Goal: Communication & Community: Answer question/provide support

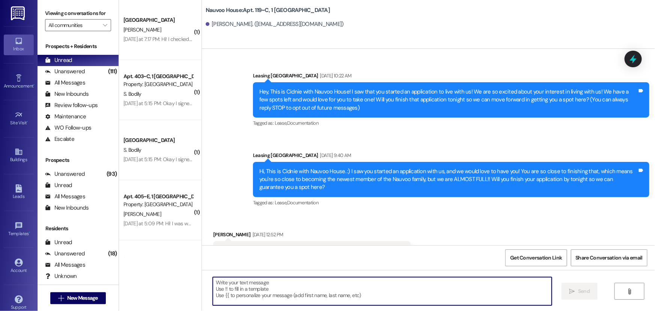
scroll to position [13153, 0]
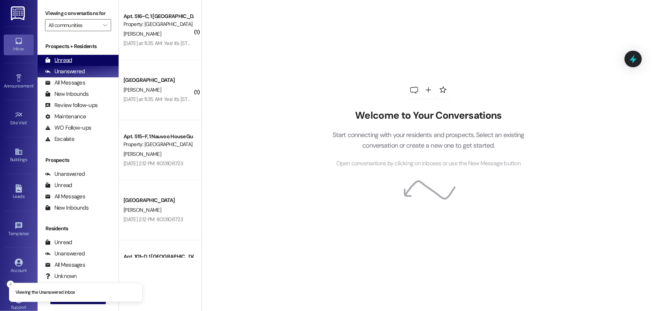
click at [66, 56] on div "Unread (0)" at bounding box center [78, 60] width 81 height 11
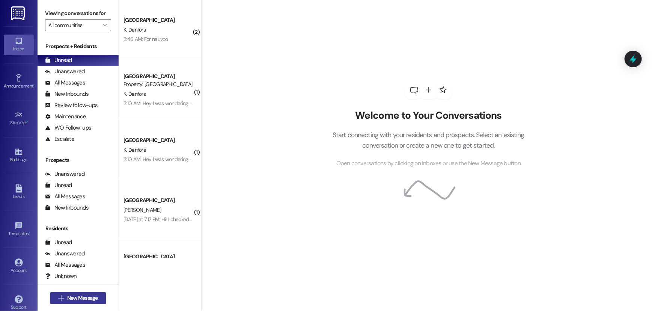
click at [94, 297] on span "New Message" at bounding box center [82, 298] width 31 height 8
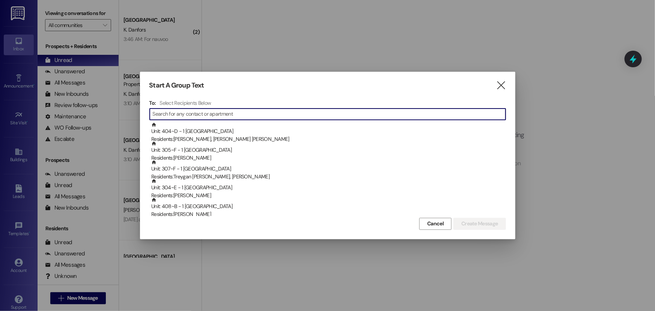
click at [189, 115] on input at bounding box center [329, 114] width 353 height 11
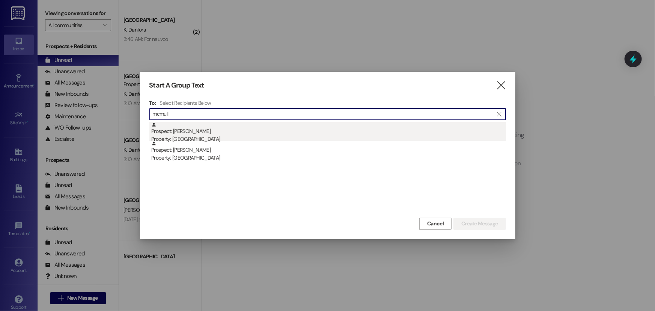
type input "mcmull"
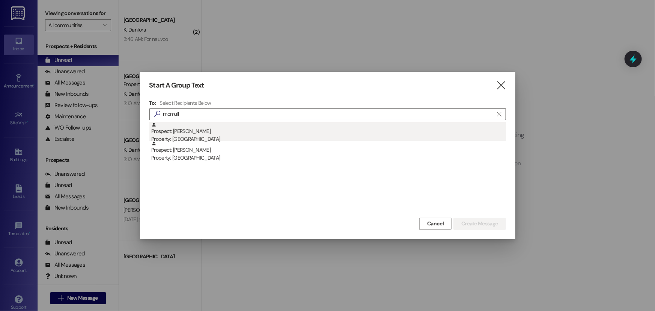
click at [194, 132] on div "Prospect: Aiden McMullan Property: Nauvoo House" at bounding box center [328, 132] width 355 height 21
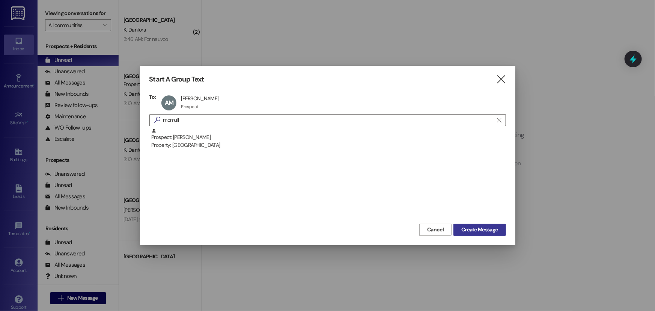
click at [467, 231] on span "Create Message" at bounding box center [479, 229] width 36 height 8
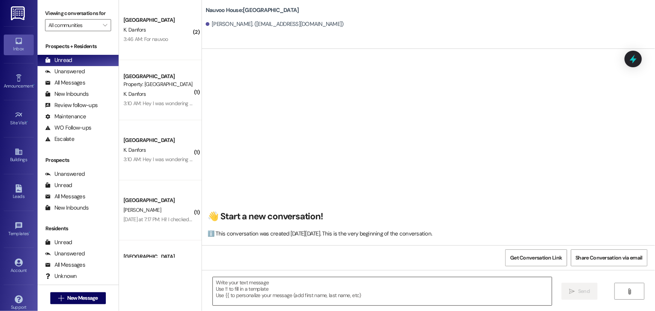
click at [250, 288] on textarea at bounding box center [382, 291] width 339 height 28
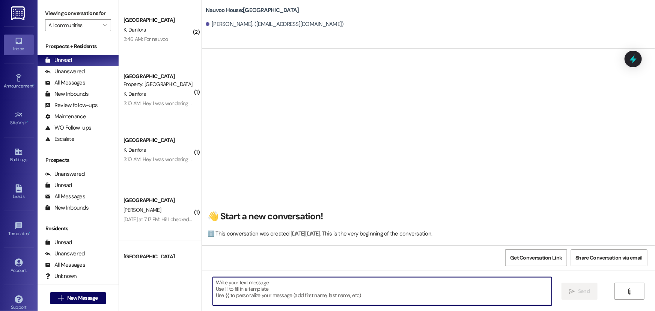
paste textarea "Hi [Student's Name]! Your lease for [Complex Name] is ready to be signed and pa…"
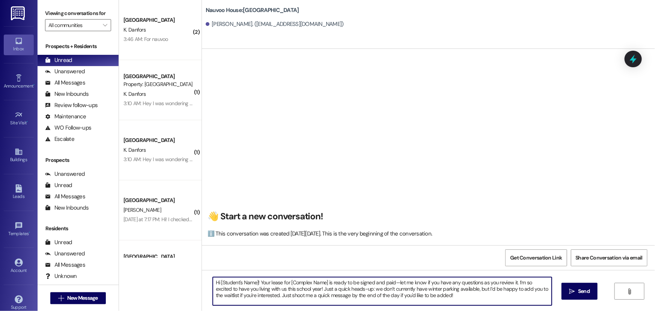
drag, startPoint x: 254, startPoint y: 281, endPoint x: 218, endPoint y: 284, distance: 36.1
click at [218, 284] on textarea "Hi [Student's Name]! Your lease for [Complex Name] is ready to be signed and pa…" at bounding box center [382, 291] width 339 height 28
drag, startPoint x: 261, startPoint y: 282, endPoint x: 299, endPoint y: 283, distance: 37.2
click at [299, 283] on textarea "Hi Aiden! Your lease for [Complex Name] is ready to be signed and paid—let me k…" at bounding box center [382, 291] width 339 height 28
click at [231, 282] on textarea "Hi Aiden! Your lease for Nauvoo House is ready to be signed and paid—let me kno…" at bounding box center [382, 291] width 339 height 28
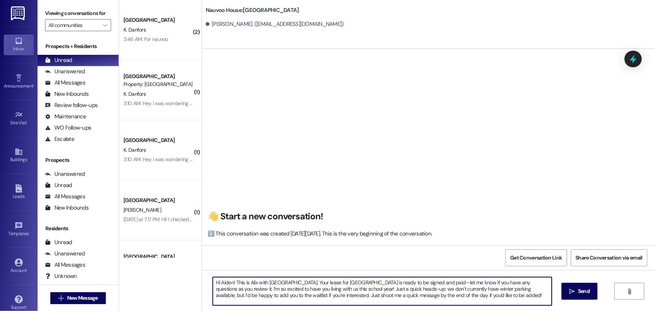
drag, startPoint x: 335, startPoint y: 288, endPoint x: 302, endPoint y: 288, distance: 33.4
click at [302, 288] on textarea "Hi Aiden! This is Alix with Nauvoo House. Your lease for Nauvoo House is ready …" at bounding box center [382, 291] width 339 height 28
drag, startPoint x: 442, startPoint y: 298, endPoint x: 204, endPoint y: 276, distance: 239.2
click at [204, 276] on div "Hi Aiden! This is Alix with Nauvoo House. Your lease for Nauvoo House is ready …" at bounding box center [428, 298] width 453 height 56
click at [451, 298] on textarea "Hi Aiden! This is Alix with Nauvoo House. Your lease for Nauvoo House is ready …" at bounding box center [382, 291] width 339 height 28
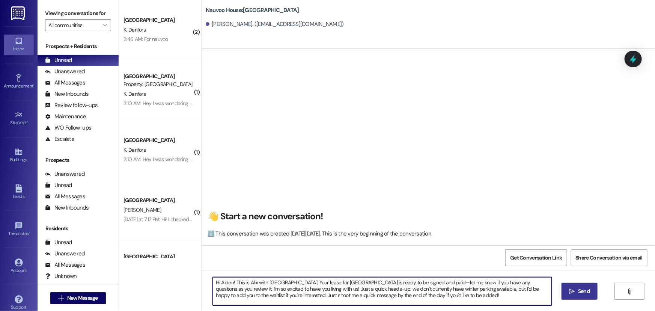
type textarea "Hi Aiden! This is Alix with Nauvoo House. Your lease for Nauvoo House is ready …"
click at [578, 291] on span "Send" at bounding box center [584, 291] width 12 height 8
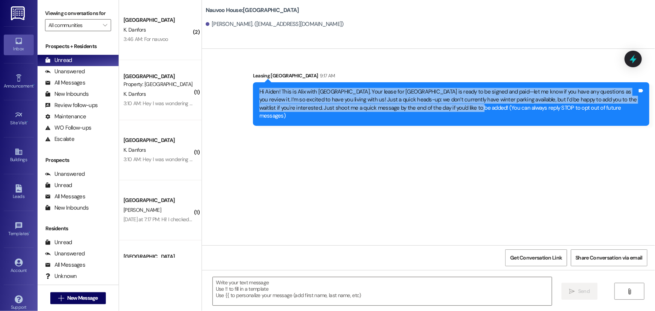
drag, startPoint x: 465, startPoint y: 106, endPoint x: 255, endPoint y: 89, distance: 210.1
click at [259, 89] on div "Hi Aiden! This is Alix with Nauvoo House. Your lease for Nauvoo House is ready …" at bounding box center [448, 104] width 378 height 32
copy div "Hi Aiden! This is Alix with Nauvoo House. Your lease for Nauvoo House is ready …"
click at [226, 96] on div "Sent via SMS Leasing Nauvoo House 9:17 AM Hi Aiden! This is Alix with Nauvoo Ho…" at bounding box center [428, 93] width 453 height 77
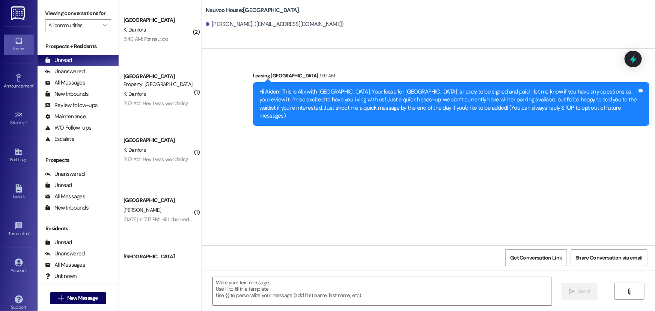
click at [300, 164] on div "Sent via SMS Leasing Nauvoo House 9:17 AM Hi Aiden! This is Alix with Nauvoo Ho…" at bounding box center [428, 147] width 453 height 196
click at [78, 294] on span "New Message" at bounding box center [82, 298] width 31 height 8
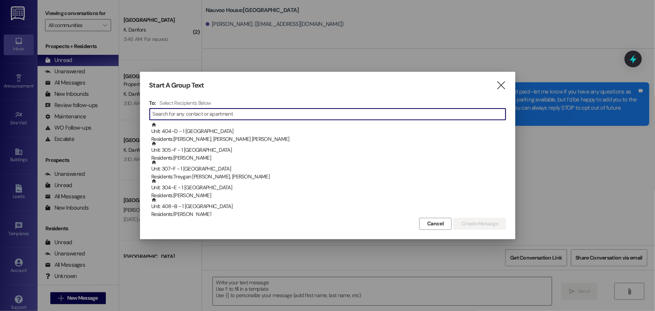
click at [239, 115] on input at bounding box center [329, 114] width 353 height 11
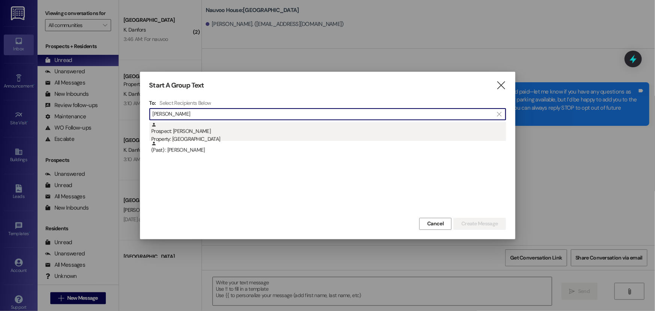
type input "dominic"
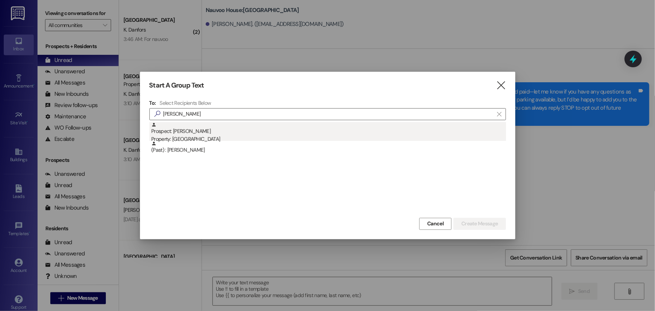
click at [237, 131] on div "Prospect: Dominic Darrington Property: Nauvoo House" at bounding box center [328, 132] width 355 height 21
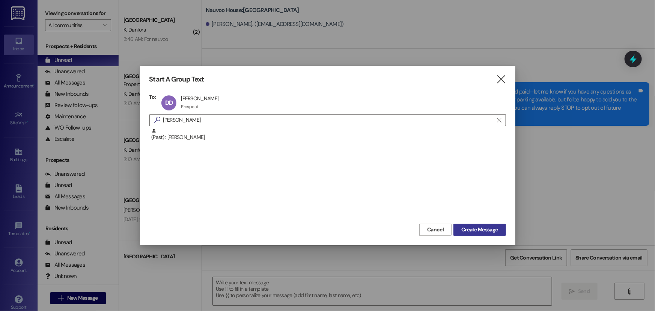
click at [466, 229] on span "Create Message" at bounding box center [479, 229] width 36 height 8
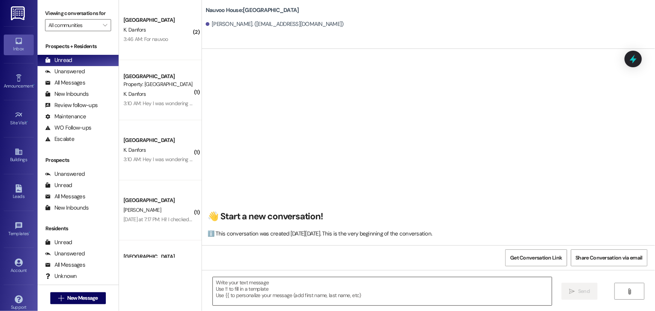
click at [231, 284] on textarea at bounding box center [382, 291] width 339 height 28
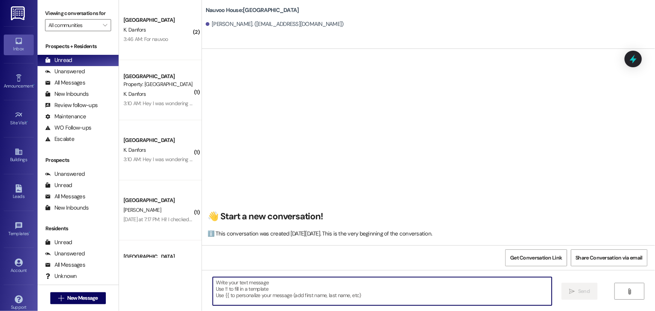
paste textarea "Hi Michael! This is Alix with Nauvoo House. Your lease for Nauvoo House is read…"
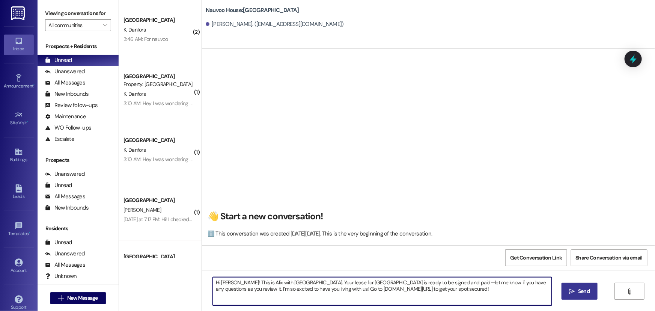
drag, startPoint x: 234, startPoint y: 279, endPoint x: 217, endPoint y: 281, distance: 17.4
click at [217, 281] on textarea "Hi Michael! This is Alix with Nauvoo House. Your lease for Nauvoo House is read…" at bounding box center [382, 291] width 339 height 28
click at [230, 287] on textarea "Hi Dominic! This is Alix with Nauvoo House. Your lease for Nauvoo House is read…" at bounding box center [382, 291] width 339 height 28
click at [231, 287] on textarea "Hi Dominic! This is Alix with Nauvoo House. Your lease for Nauvoo House is read…" at bounding box center [382, 291] width 339 height 28
paste textarea "ecause of this, you'll need to make alternate arrangements for parking during t…"
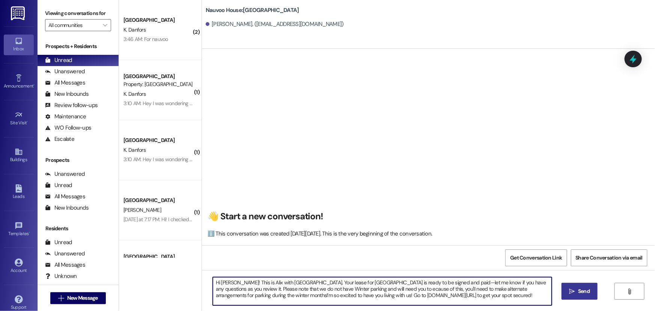
drag, startPoint x: 336, startPoint y: 287, endPoint x: 378, endPoint y: 289, distance: 42.0
click at [378, 289] on textarea "Hi Dominic! This is Alix with Nauvoo House. Your lease for Nauvoo House is read…" at bounding box center [382, 291] width 339 height 28
click at [337, 286] on textarea "Hi Dominic! This is Alix with Nauvoo House. Your lease for Nauvoo House is read…" at bounding box center [382, 291] width 339 height 28
click at [227, 293] on textarea "Hi Dominic! This is Alix with Nauvoo House. Your lease for Nauvoo House is read…" at bounding box center [382, 291] width 339 height 28
drag, startPoint x: 478, startPoint y: 296, endPoint x: 195, endPoint y: 276, distance: 283.9
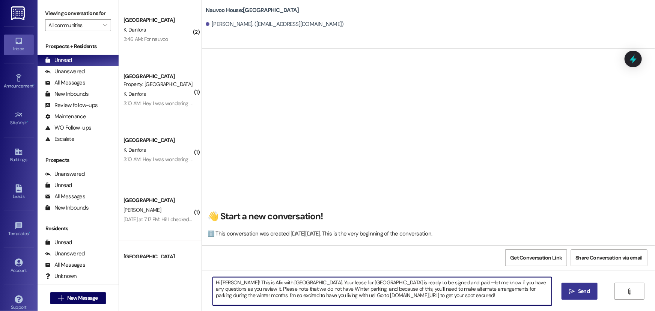
click at [195, 276] on div "( 2 ) Nauvoo House Prospect K. Danfors 3:46 AM: For nauvoo 3:46 AM: For nauvoo …" at bounding box center [387, 155] width 536 height 311
drag, startPoint x: 490, startPoint y: 295, endPoint x: 495, endPoint y: 294, distance: 5.3
click at [490, 295] on textarea "Hi Dominic! This is Alix with Nauvoo House. Your lease for Nauvoo House is read…" at bounding box center [382, 291] width 339 height 28
type textarea "Hi Dominic! This is Alix with Nauvoo House. Your lease for Nauvoo House is read…"
click at [571, 292] on icon "" at bounding box center [572, 291] width 6 height 6
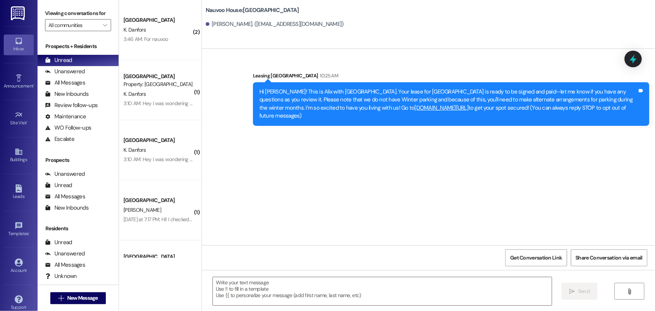
click at [482, 187] on div "Sent via SMS Leasing Nauvoo House 10:25 AM Hi Dominic! This is Alix with Nauvoo…" at bounding box center [428, 147] width 453 height 196
drag, startPoint x: 360, startPoint y: 149, endPoint x: 314, endPoint y: 135, distance: 47.5
click at [360, 149] on div "Sent via SMS Leasing Nauvoo House 10:25 AM Hi Dominic! This is Alix with Nauvoo…" at bounding box center [428, 147] width 453 height 196
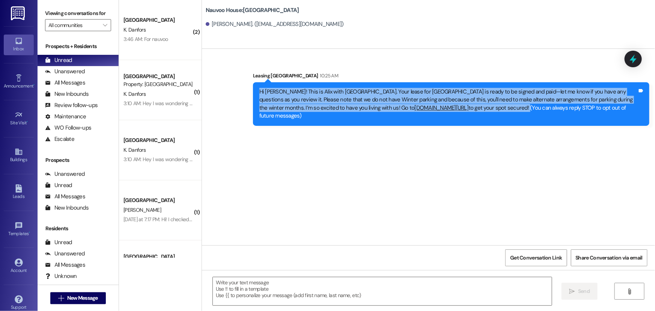
drag, startPoint x: 254, startPoint y: 90, endPoint x: 479, endPoint y: 113, distance: 226.2
click at [479, 113] on div "Hi Dominic! This is Alix with Nauvoo House. Your lease for Nauvoo House is read…" at bounding box center [451, 104] width 396 height 44
copy div "Hi Dominic! This is Alix with Nauvoo House. Your lease for Nauvoo House is read…"
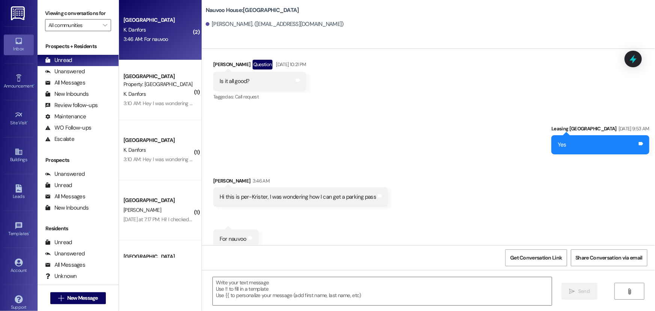
scroll to position [597, 0]
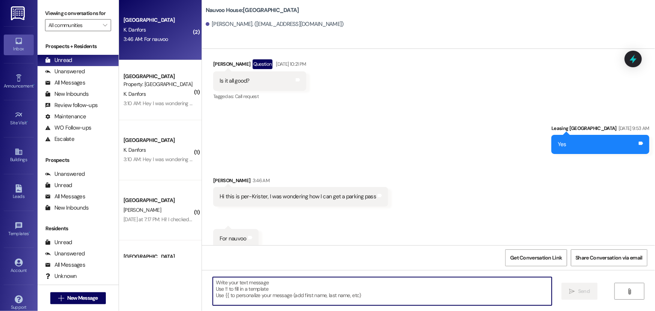
click at [248, 282] on textarea at bounding box center [382, 291] width 339 height 28
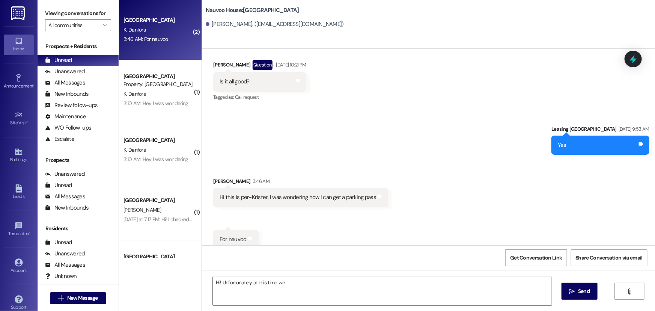
scroll to position [598, 0]
click at [298, 288] on textarea "Hi! Unfortunately at this time we" at bounding box center [382, 291] width 339 height 28
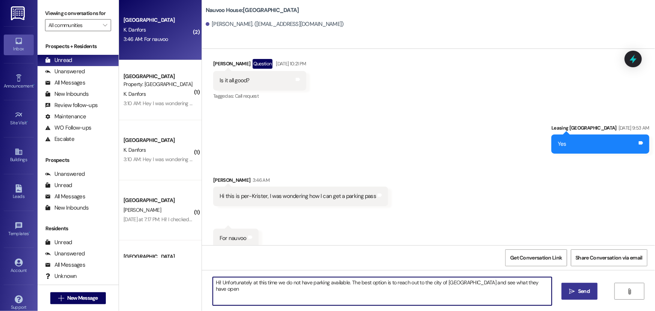
type textarea "Hi! Unfortunately at this time we do not have parking available. The best optio…"
click at [572, 292] on icon "" at bounding box center [572, 291] width 6 height 6
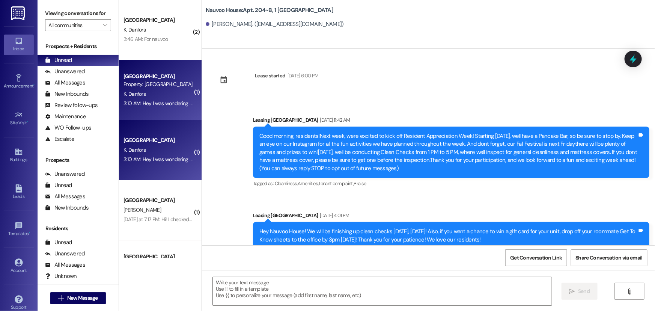
scroll to position [17053, 0]
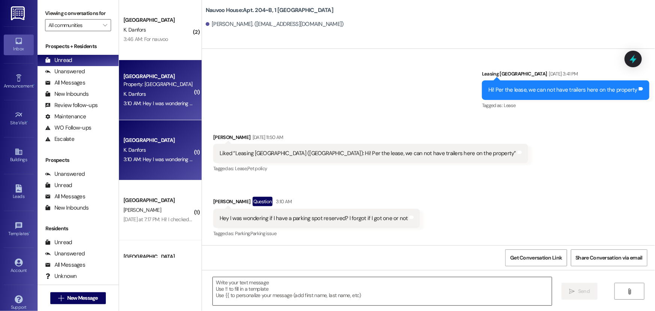
click at [235, 300] on textarea at bounding box center [382, 291] width 339 height 28
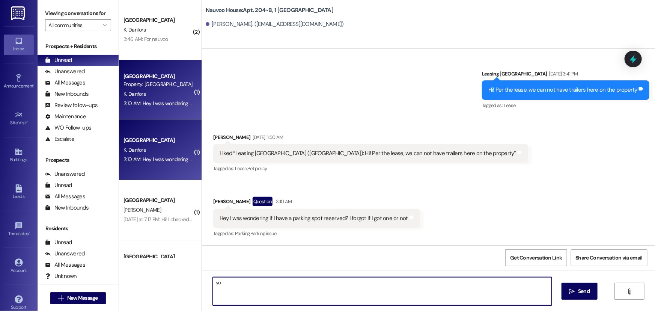
type textarea "y"
type textarea "You DO have fall parking!"
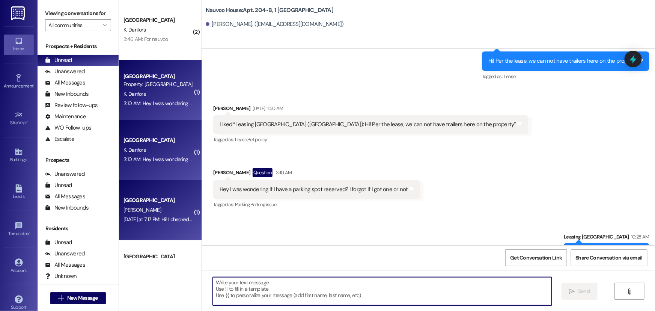
scroll to position [17052, 0]
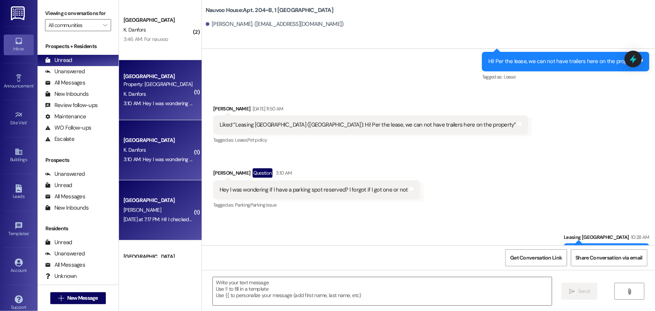
click at [147, 215] on div "Yesterday at 7:17 PM: Hi! I checked my resident portal and couldn't find the in…" at bounding box center [158, 219] width 71 height 9
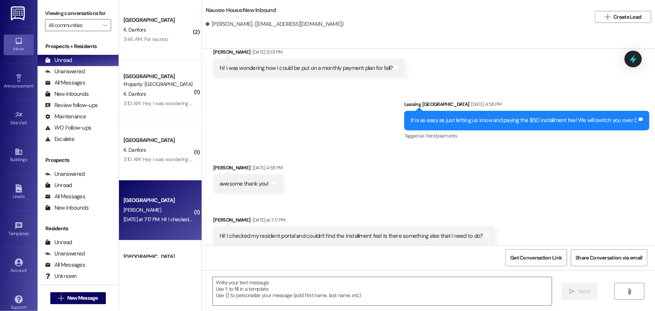
scroll to position [798, 0]
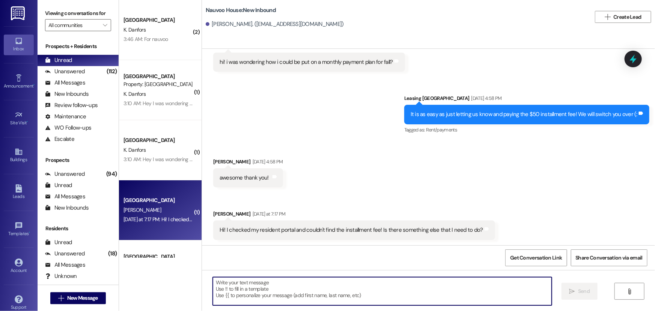
click at [288, 299] on textarea at bounding box center [382, 291] width 339 height 28
type textarea "That should be updated now!"
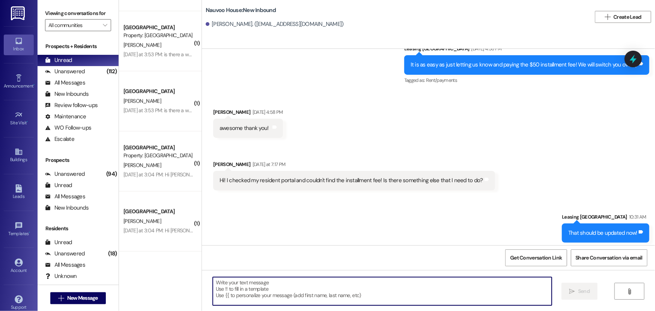
scroll to position [850, 0]
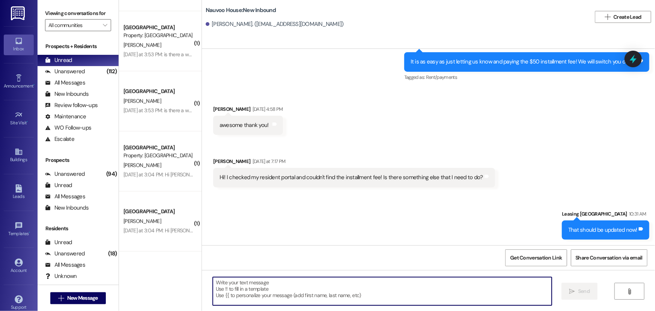
click at [241, 293] on textarea at bounding box center [382, 291] width 339 height 28
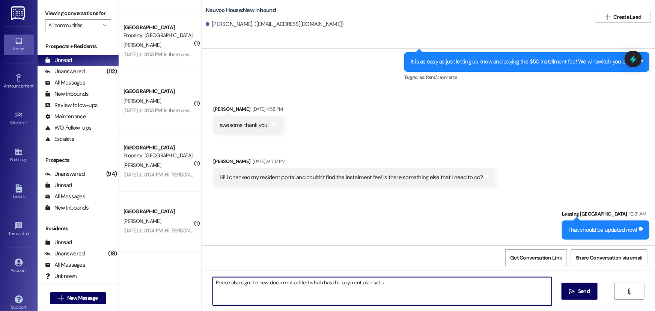
type textarea "Please also sign the new document added which has the payment plan set up"
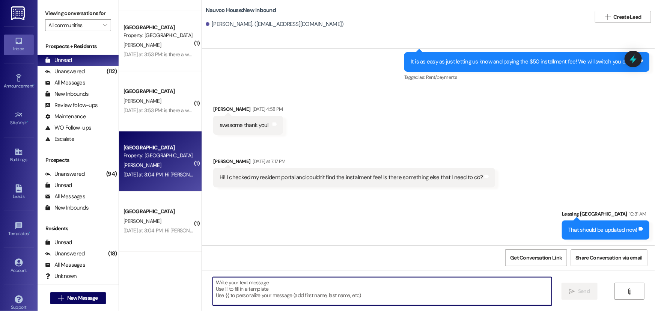
click at [149, 170] on div "Yesterday at 3:04 PM: Hi Courtney! Here's a good address. 1264 S Yucca Dr, Sier…" at bounding box center [158, 174] width 71 height 9
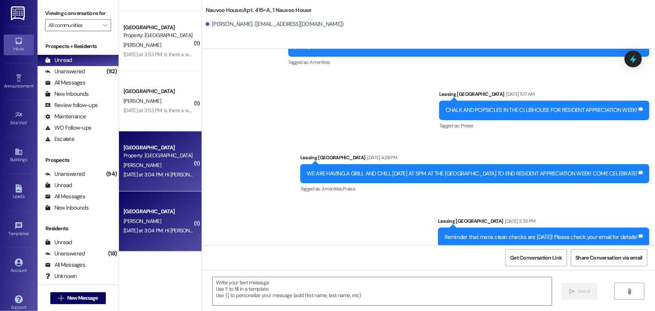
scroll to position [12447, 0]
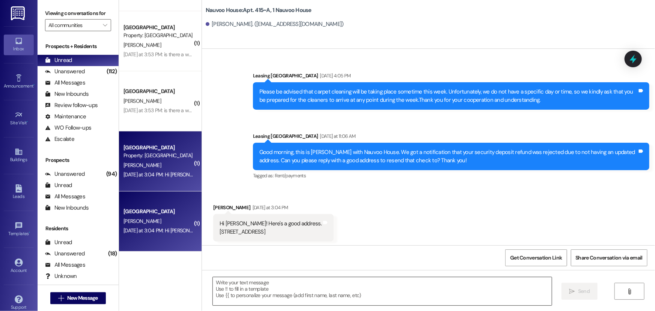
click at [239, 289] on textarea at bounding box center [382, 291] width 339 height 28
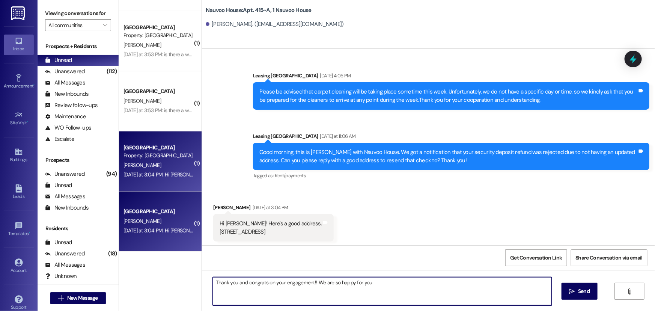
type textarea "Thank you and congrats on your engagement!! We are so happy for you!"
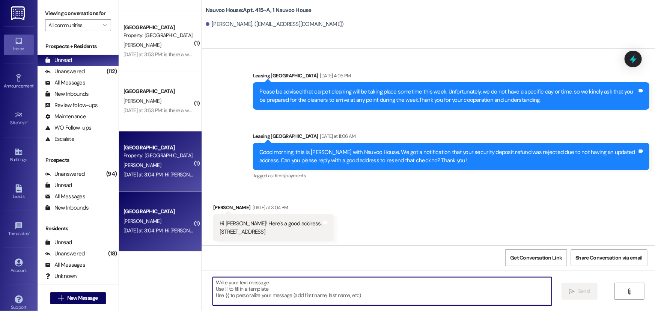
scroll to position [12447, 0]
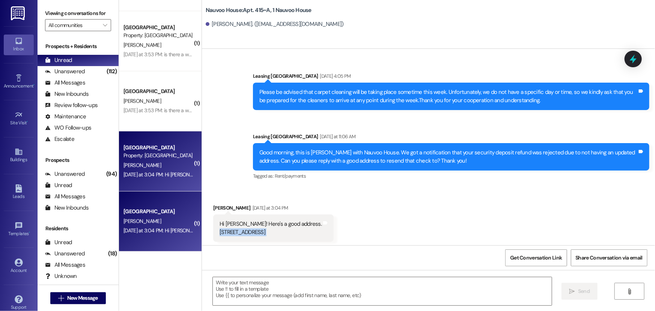
drag, startPoint x: 308, startPoint y: 230, endPoint x: 214, endPoint y: 234, distance: 94.3
click at [214, 234] on div "Hi Courtney! Here's a good address. 1264 S Yucca Dr, Sierra Vista, AZ 85635 Tag…" at bounding box center [273, 227] width 120 height 27
copy div "1264 S Yucca Dr, Sierra Vista, AZ 85635 Tags and notes Sent via SMS"
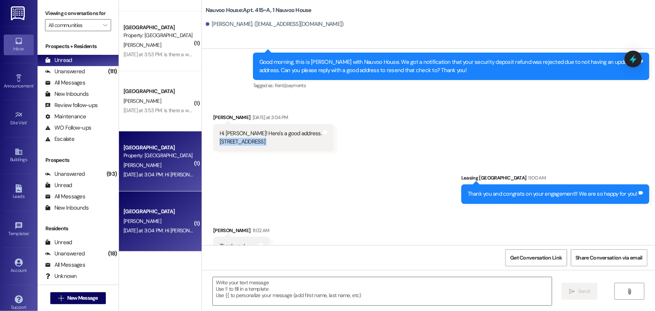
scroll to position [12551, 0]
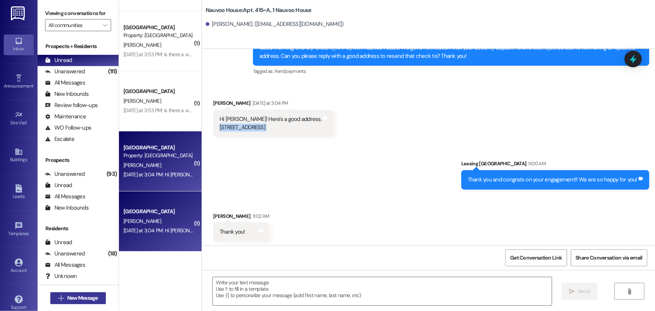
click at [80, 295] on span "New Message" at bounding box center [82, 298] width 31 height 8
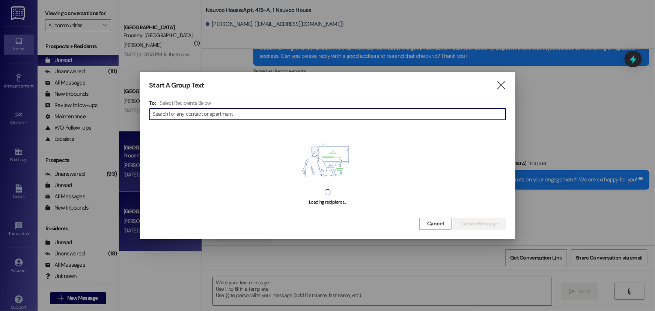
click at [171, 114] on input at bounding box center [329, 114] width 353 height 11
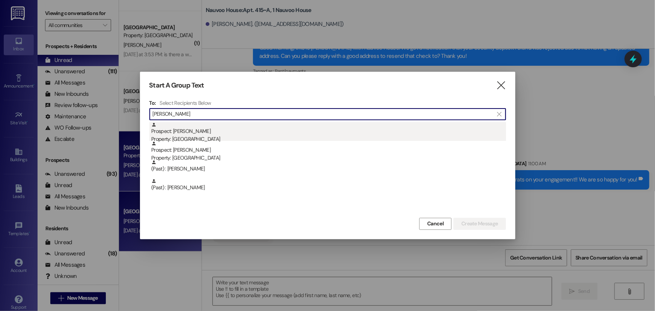
type input "mabry"
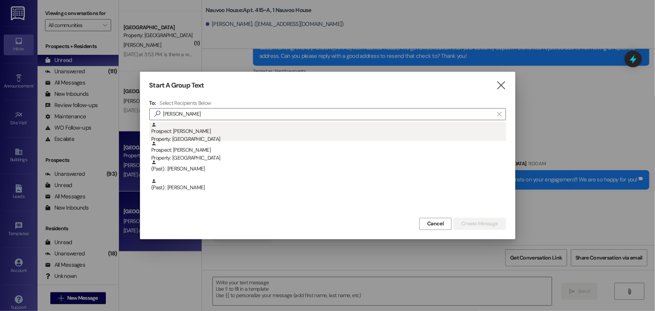
click at [217, 128] on div "Prospect: Grace Mabry Property: Nauvoo House" at bounding box center [328, 132] width 355 height 21
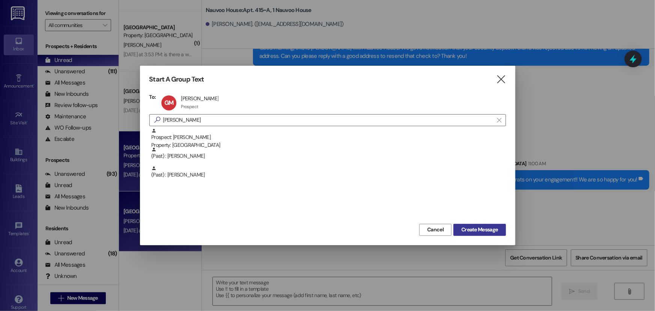
click at [478, 231] on span "Create Message" at bounding box center [479, 229] width 36 height 8
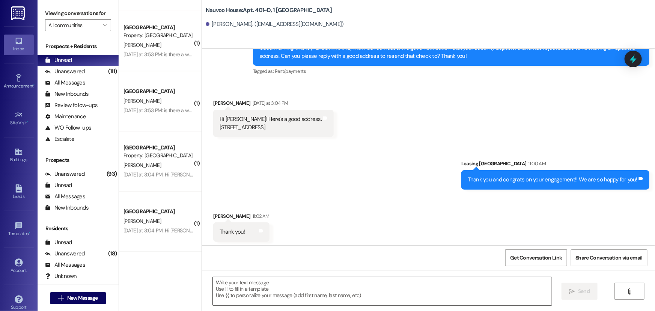
scroll to position [2443, 0]
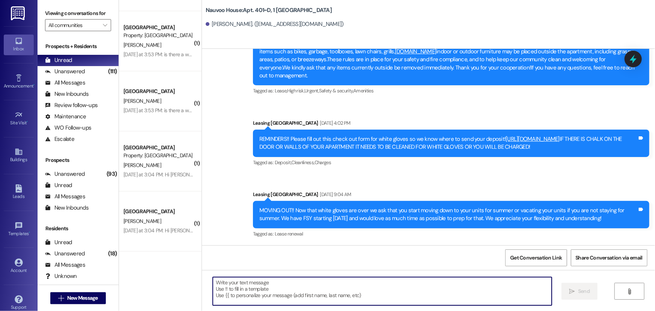
click at [272, 299] on textarea at bounding box center [382, 291] width 339 height 28
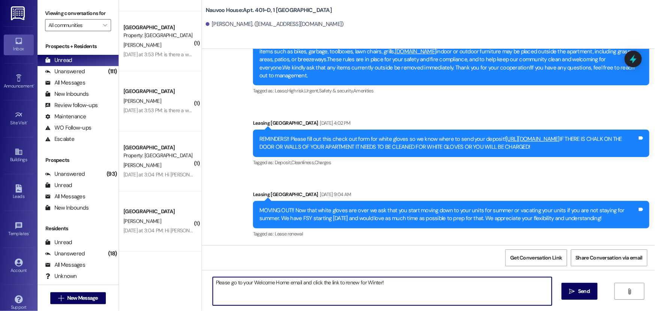
type textarea "Please go to your Welcome Home email and click the link to renew for Winter!"
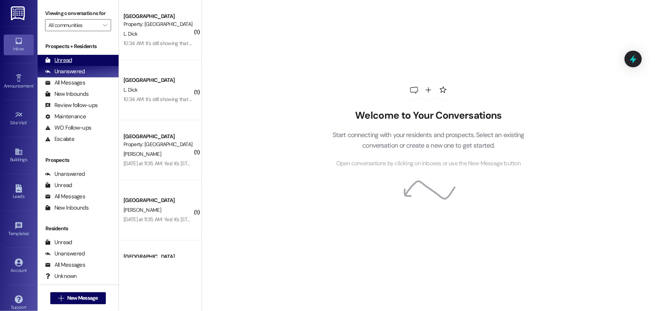
click at [90, 59] on div "Unread (0)" at bounding box center [78, 60] width 81 height 11
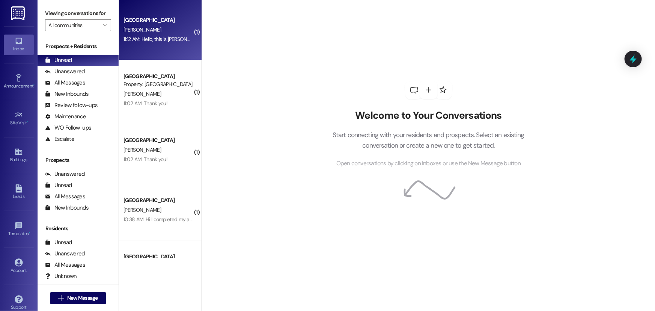
click at [170, 34] on div "A. McMullan" at bounding box center [158, 29] width 71 height 9
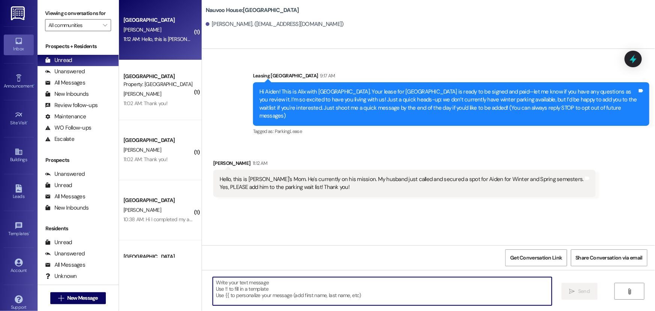
click at [253, 287] on textarea at bounding box center [382, 291] width 339 height 28
type textarea "He has been added! Thank you!"
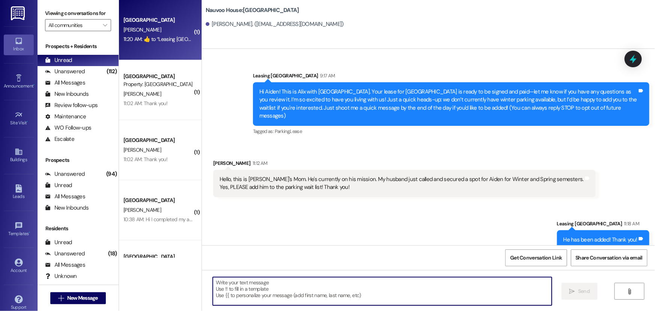
scroll to position [54, 0]
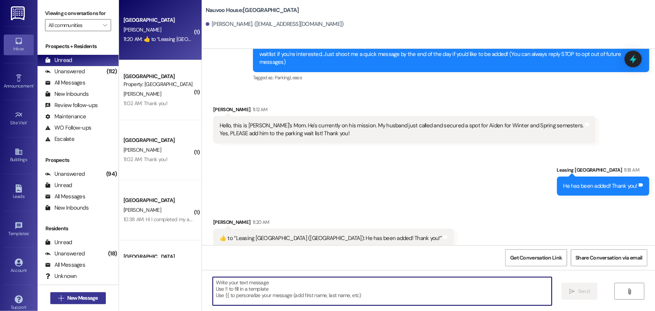
click at [76, 299] on span "New Message" at bounding box center [82, 298] width 31 height 8
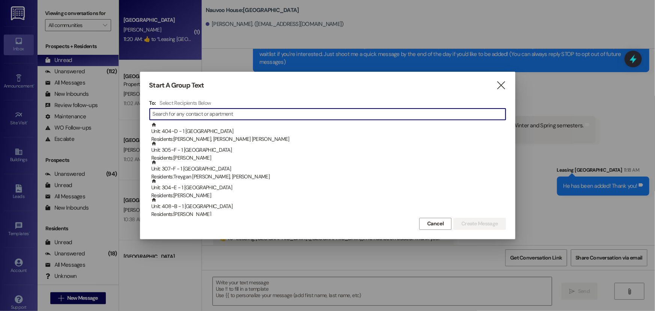
click at [216, 109] on input at bounding box center [329, 114] width 353 height 11
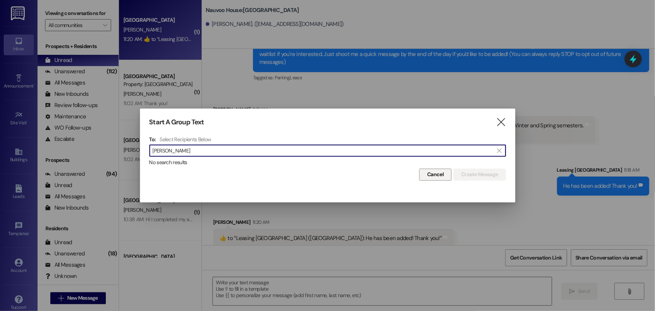
type input "reeder rob"
click at [436, 177] on span "Cancel" at bounding box center [435, 174] width 17 height 8
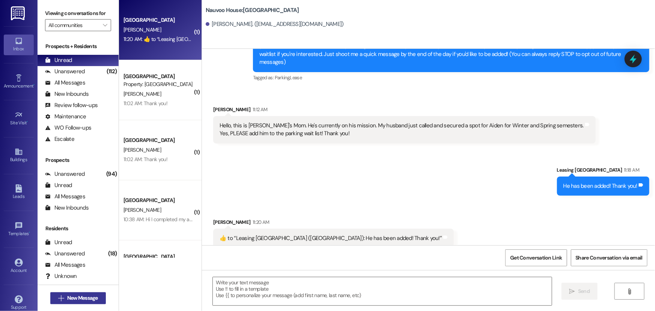
click at [86, 296] on span "New Message" at bounding box center [82, 298] width 31 height 8
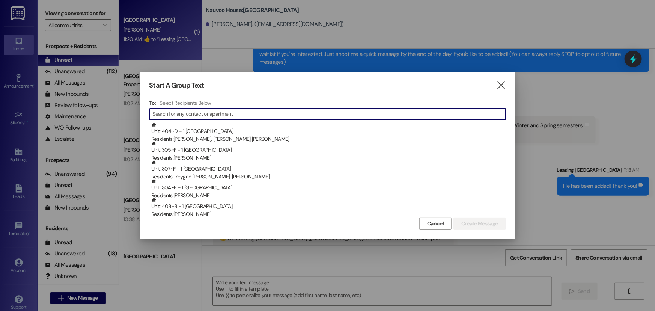
click at [202, 115] on input at bounding box center [329, 114] width 353 height 11
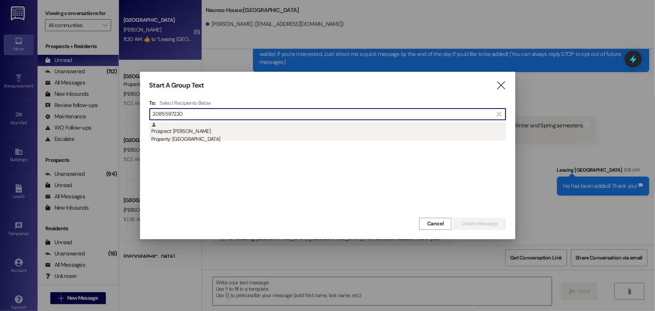
type input "2085597220"
click at [191, 128] on div "Prospect: Brigham Hilbig Property: Nauvoo House" at bounding box center [328, 132] width 355 height 21
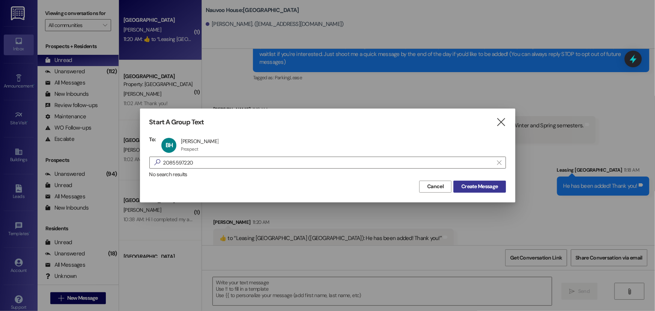
click at [468, 189] on span "Create Message" at bounding box center [479, 186] width 36 height 8
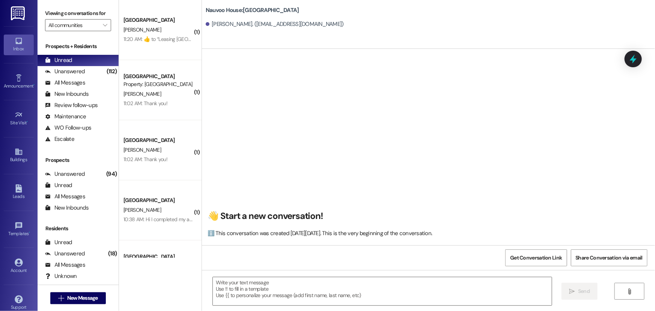
scroll to position [0, 0]
click at [236, 294] on textarea at bounding box center [382, 291] width 339 height 28
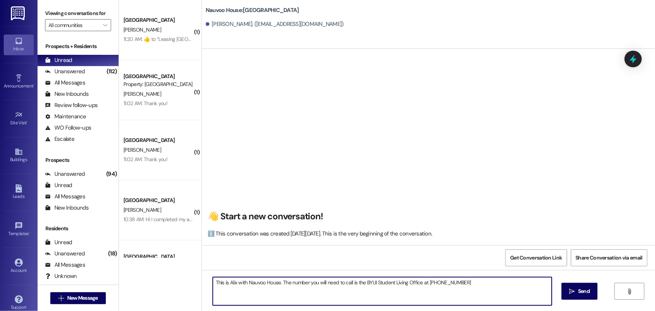
type textarea "This is Alix with Nauvoo House. The number you will need to call is the BYUI St…"
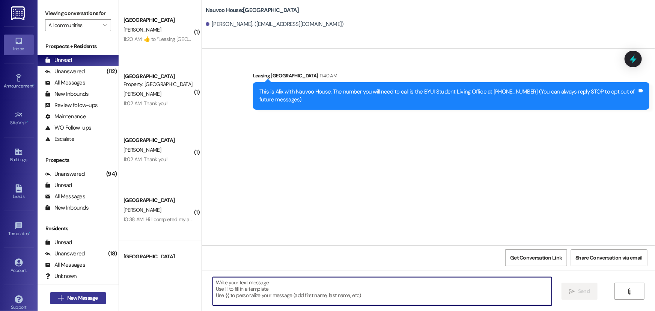
click at [75, 294] on span "New Message" at bounding box center [82, 298] width 31 height 8
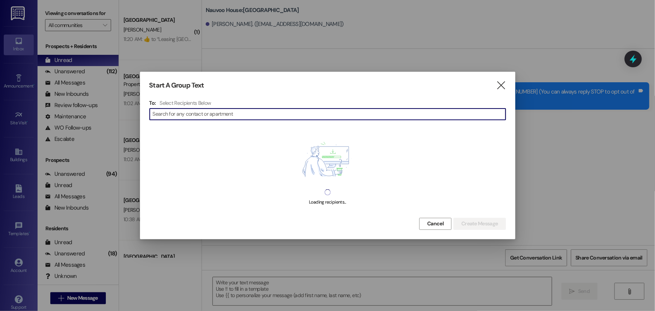
click at [257, 114] on input at bounding box center [329, 114] width 353 height 11
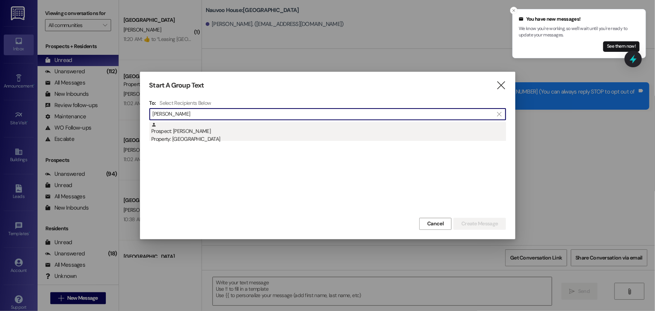
type input "rosemary"
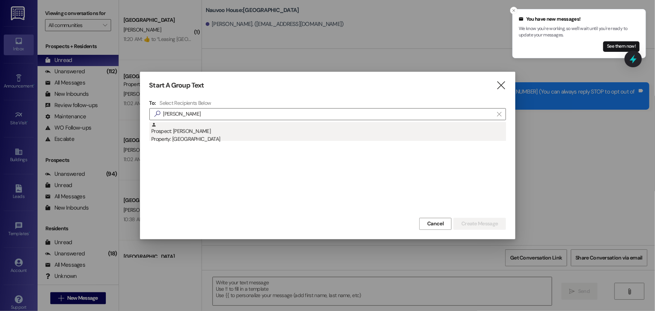
click at [192, 140] on div "Property: [GEOGRAPHIC_DATA]" at bounding box center [328, 139] width 355 height 8
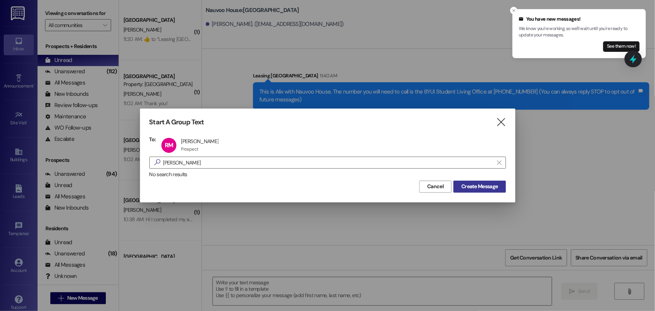
click at [475, 188] on span "Create Message" at bounding box center [479, 186] width 36 height 8
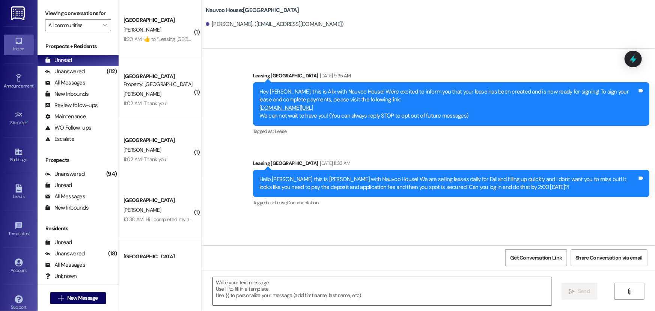
click at [284, 297] on textarea at bounding box center [382, 291] width 339 height 28
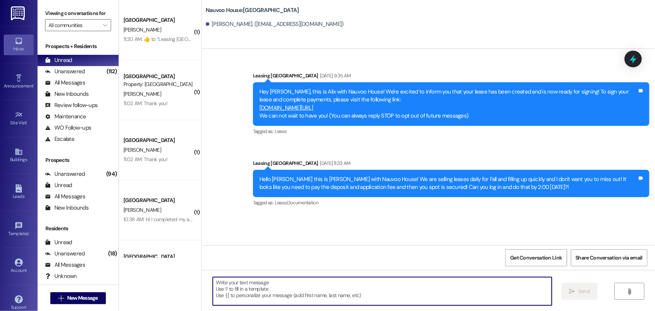
paste textarea "audrey.hepworth@yahoo.com"
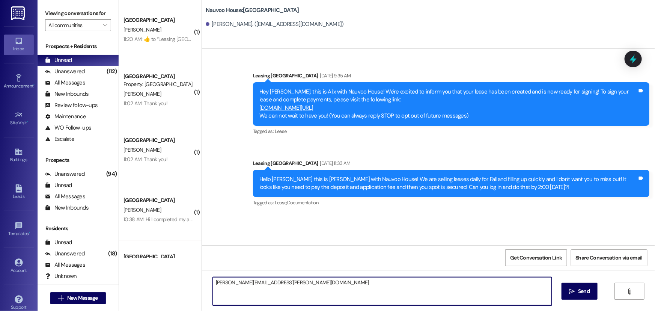
paste textarea "larkynteya@gmail.com alexis.parr@missionary.org halliejkay@icloud.com clairehou…"
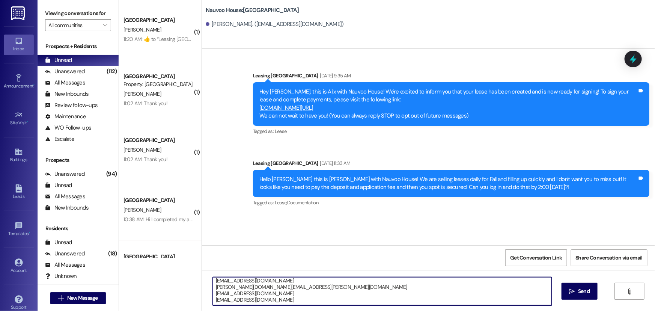
scroll to position [14, 0]
type textarea "audrey.hepworth@yahoo.com larkynteya@gmail.com alexis.parr@missionary.org halli…"
click at [572, 294] on span " Send" at bounding box center [580, 291] width 24 height 8
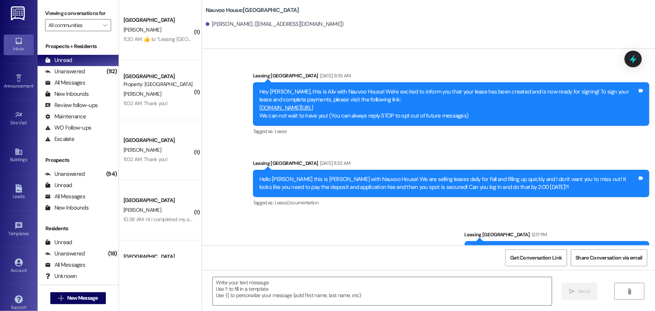
scroll to position [0, 0]
